Goal: Information Seeking & Learning: Understand process/instructions

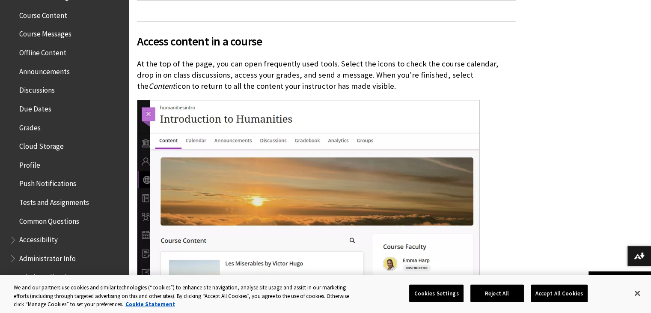
scroll to position [272, 0]
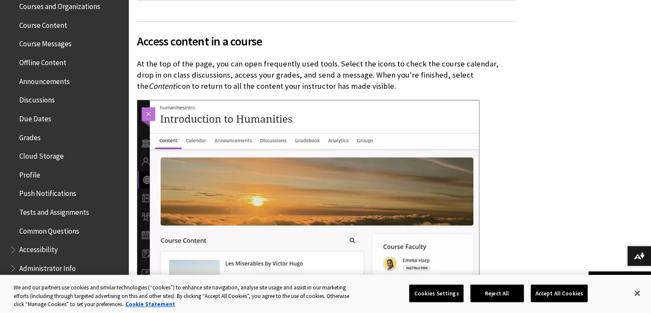
click at [55, 96] on span "Discussions" at bounding box center [66, 99] width 114 height 15
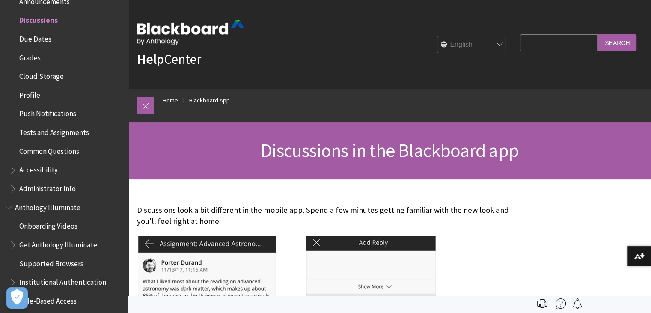
click at [464, 220] on p "Discussions look a bit different in the mobile app. Spend a few minutes getting…" at bounding box center [326, 215] width 379 height 22
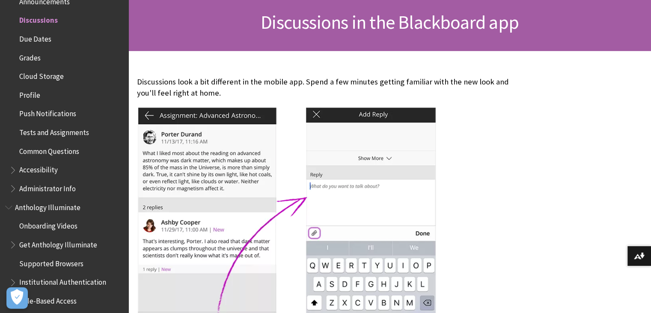
scroll to position [171, 0]
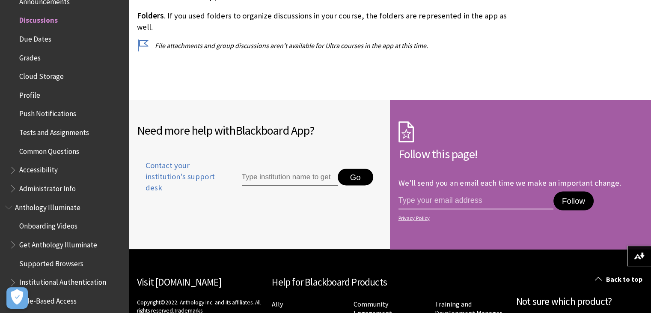
scroll to position [1799, 0]
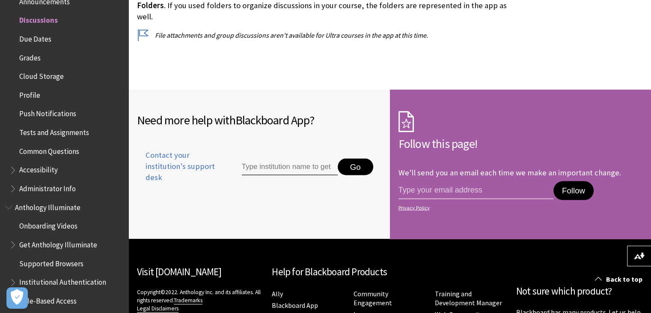
drag, startPoint x: 121, startPoint y: 152, endPoint x: 123, endPoint y: 141, distance: 11.3
click at [123, 141] on div "All Products Playlists Playlists Ally Ally for LMS Ally for Websites Ally Ally …" at bounding box center [64, 156] width 128 height 313
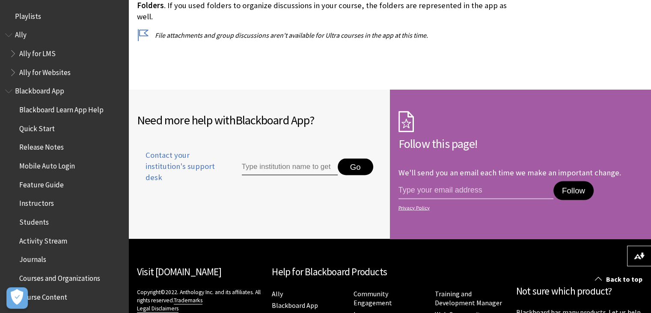
scroll to position [0, 0]
